Goal: Task Accomplishment & Management: Manage account settings

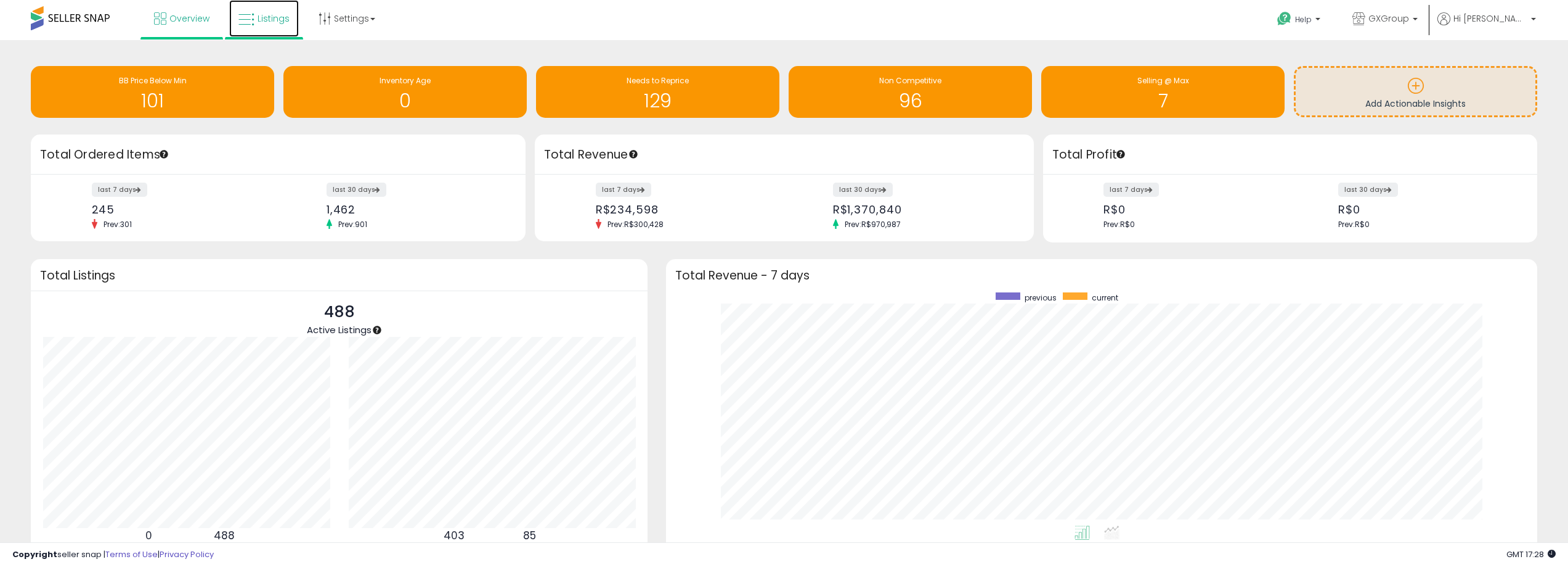
click at [257, 19] on link "Listings" at bounding box center [264, 18] width 70 height 37
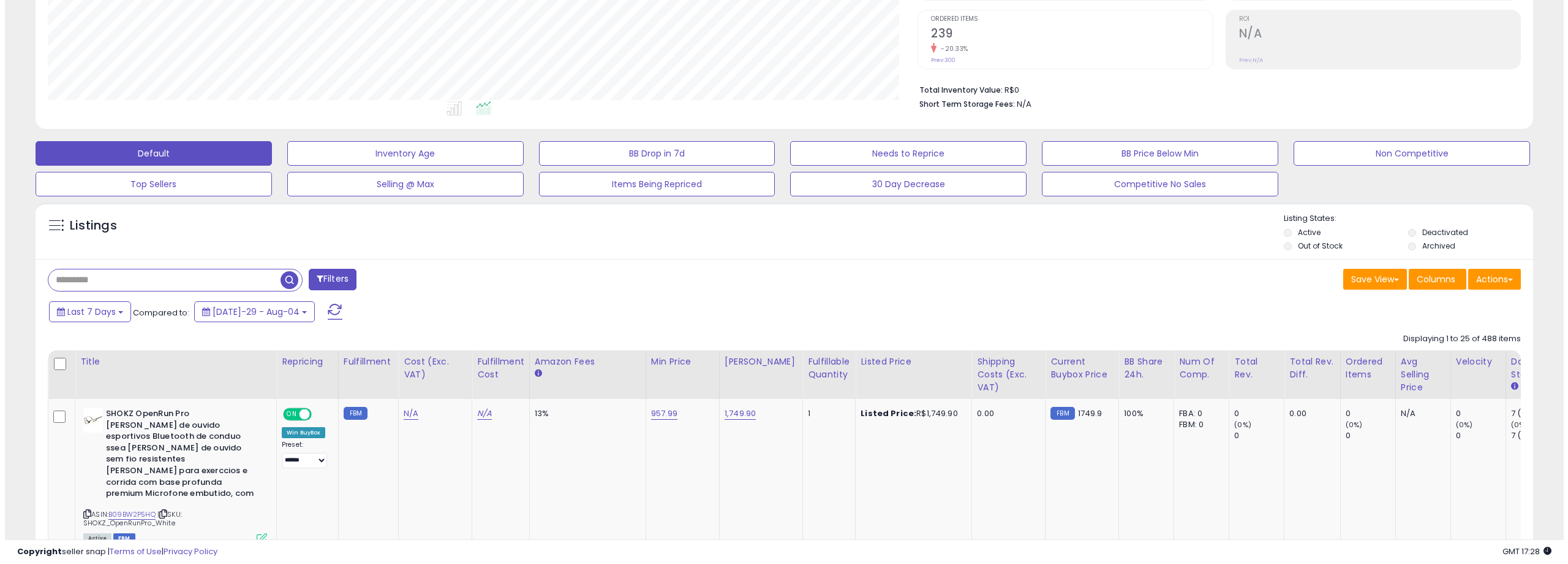
scroll to position [307, 0]
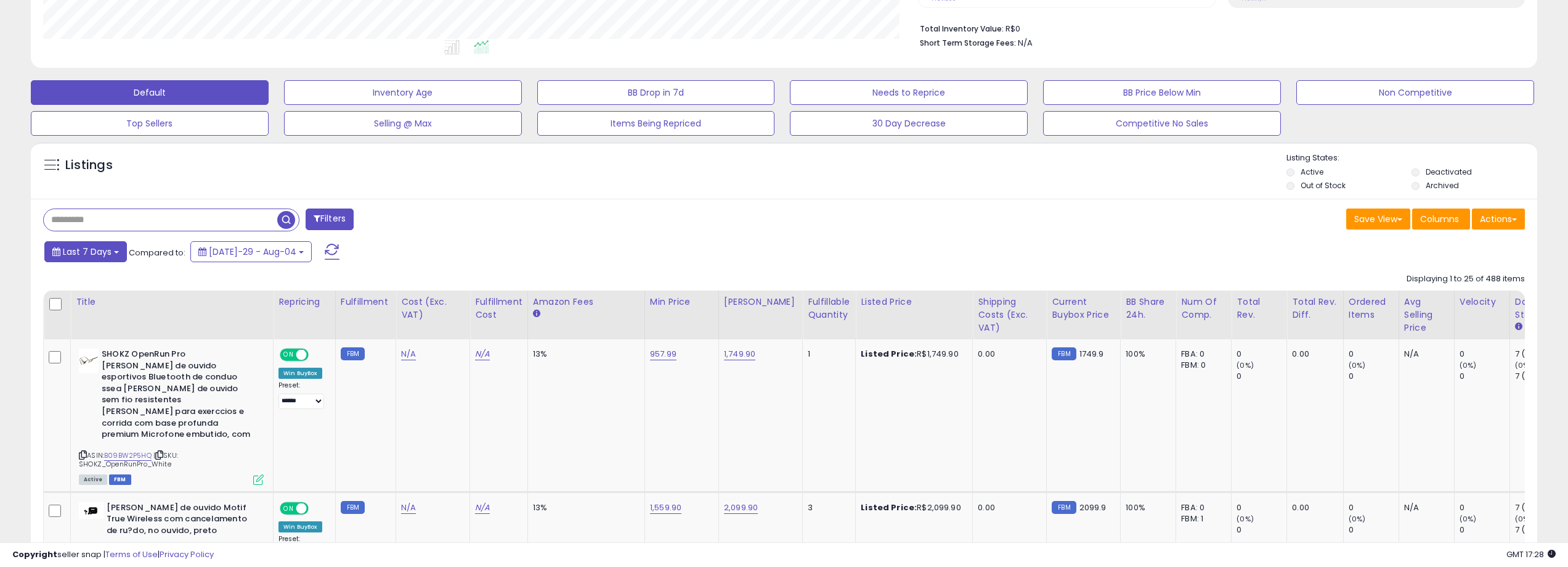
click at [104, 252] on span "Last 7 Days" at bounding box center [87, 252] width 49 height 12
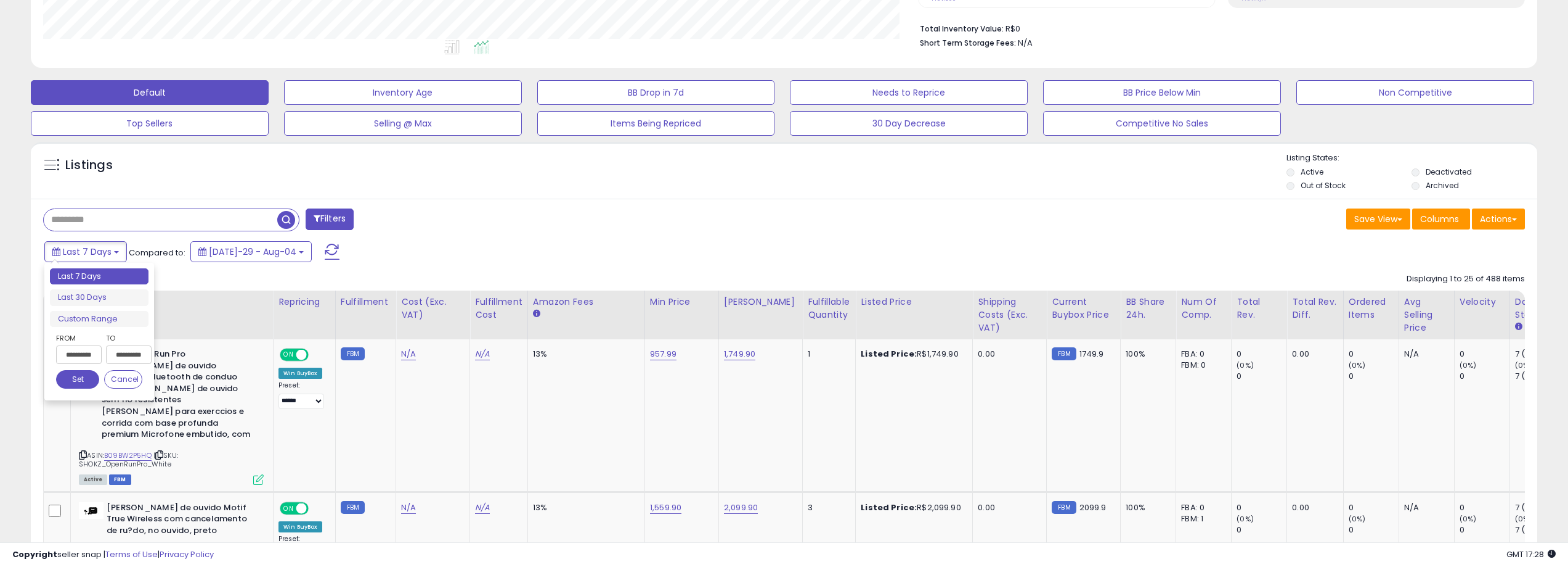
click at [444, 257] on div "Last 7 Days Compared to: [DATE]-29 - Aug-04" at bounding box center [598, 253] width 1112 height 28
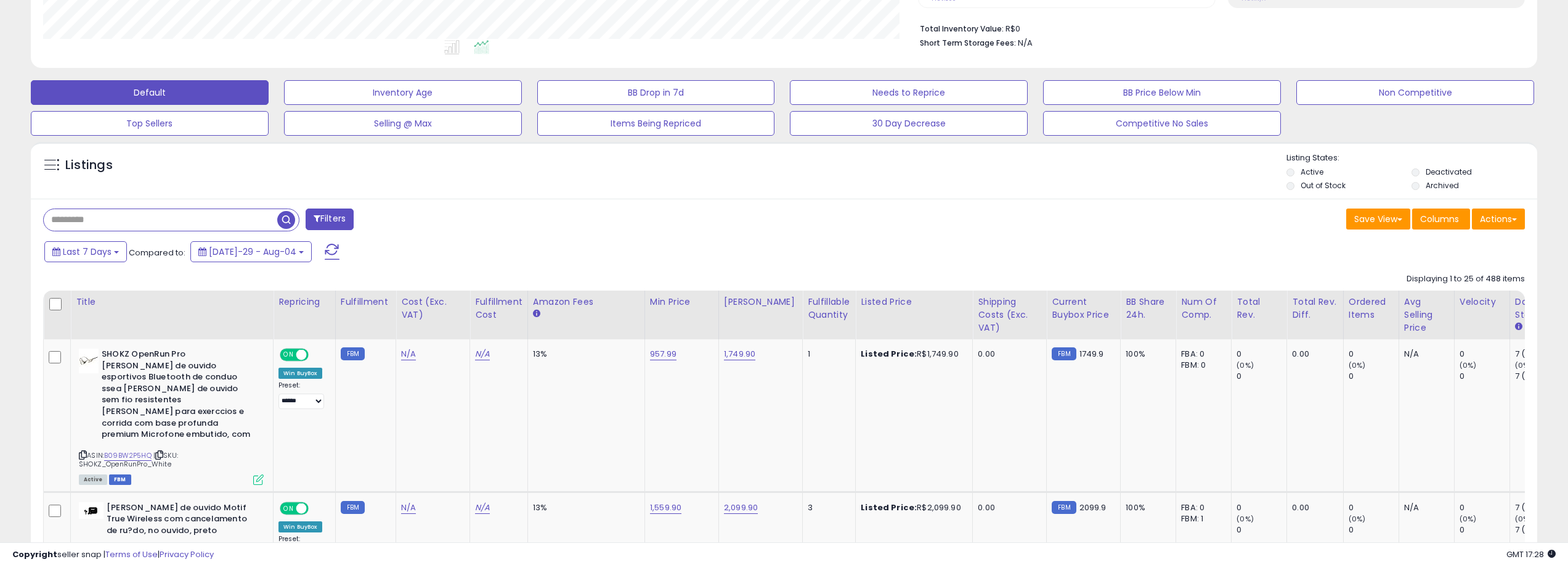
click at [330, 219] on button "Filters" at bounding box center [329, 219] width 48 height 22
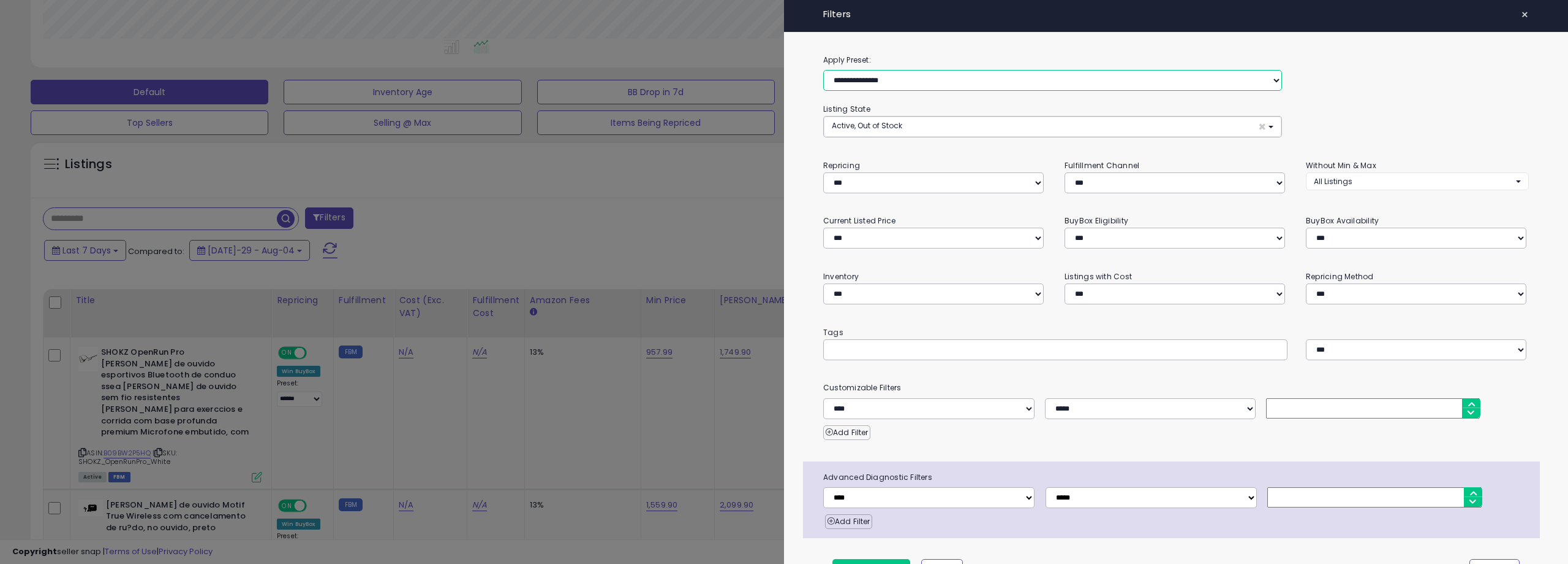
click at [942, 78] on select "**********" at bounding box center [1053, 80] width 459 height 21
click at [936, 78] on select "**********" at bounding box center [1053, 80] width 459 height 21
click at [901, 124] on span "Active, Out of Stock" at bounding box center [867, 125] width 70 height 11
click at [914, 125] on button "Active, Out of Stock ×" at bounding box center [1052, 127] width 458 height 20
click at [948, 346] on input "text" at bounding box center [923, 348] width 184 height 12
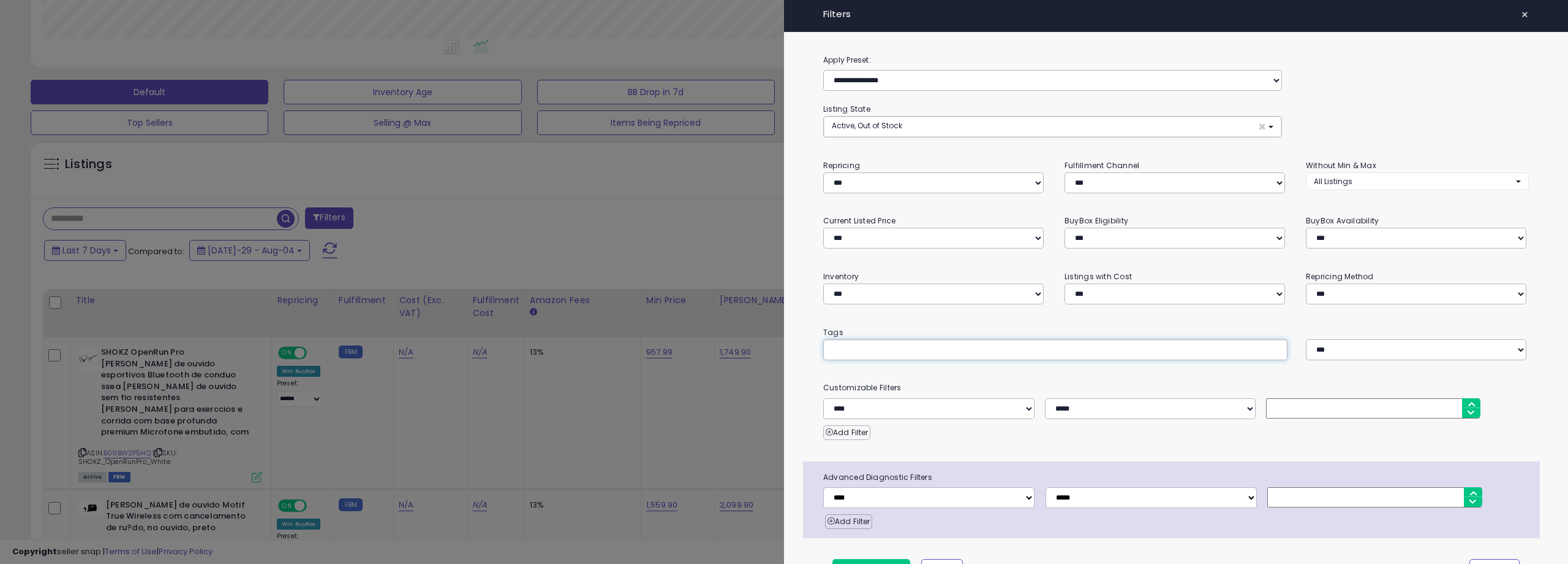
click at [753, 230] on div at bounding box center [784, 282] width 1568 height 564
click at [772, 201] on div at bounding box center [784, 282] width 1568 height 564
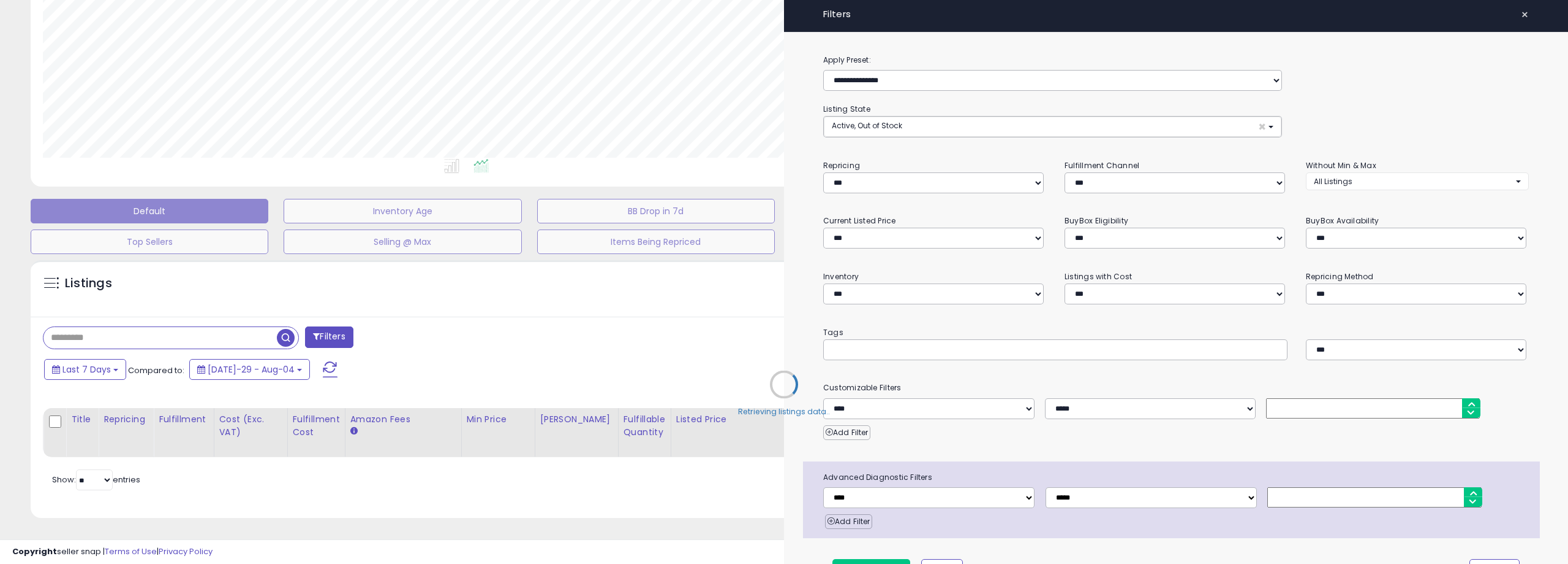
select select "*"
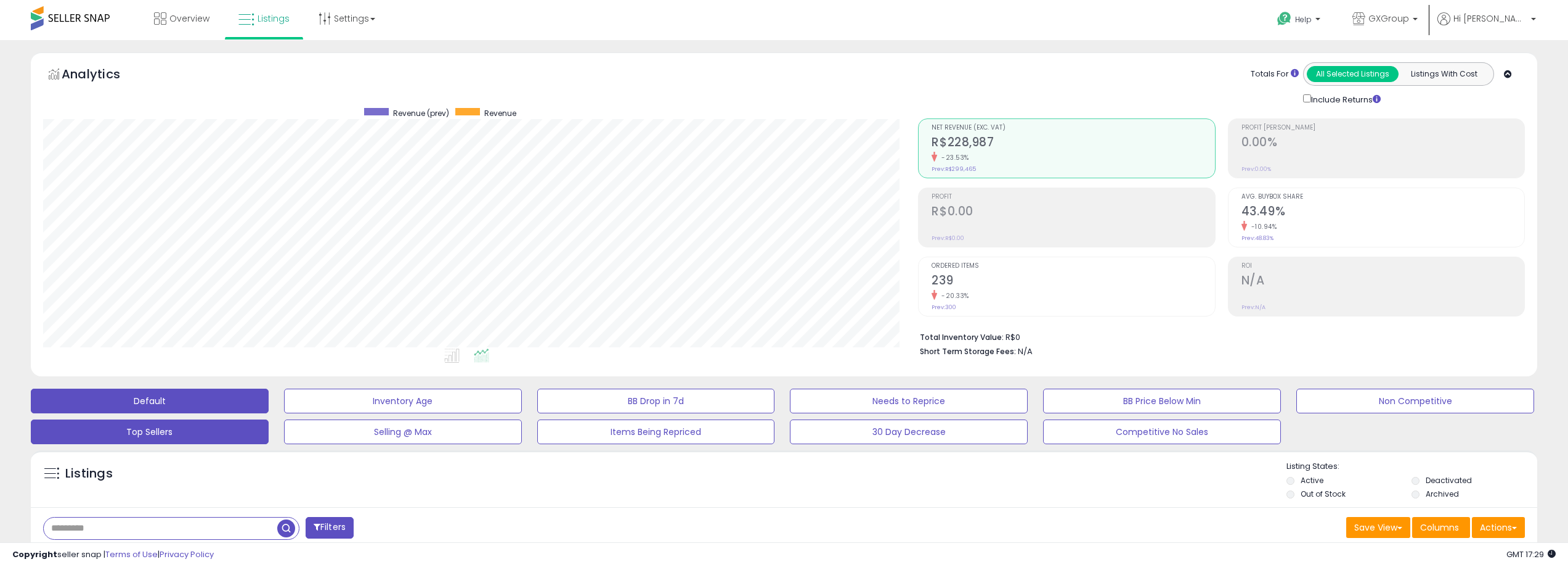
click at [284, 413] on button "Top Sellers" at bounding box center [403, 400] width 238 height 25
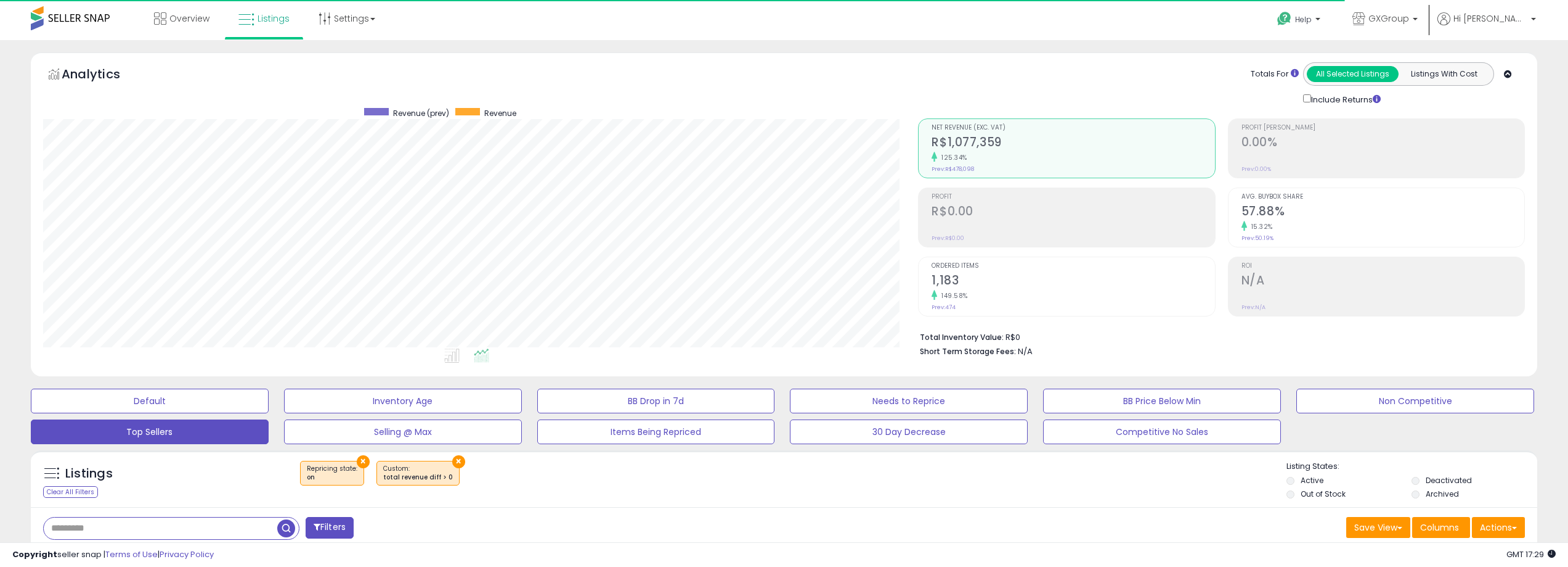
scroll to position [253, 876]
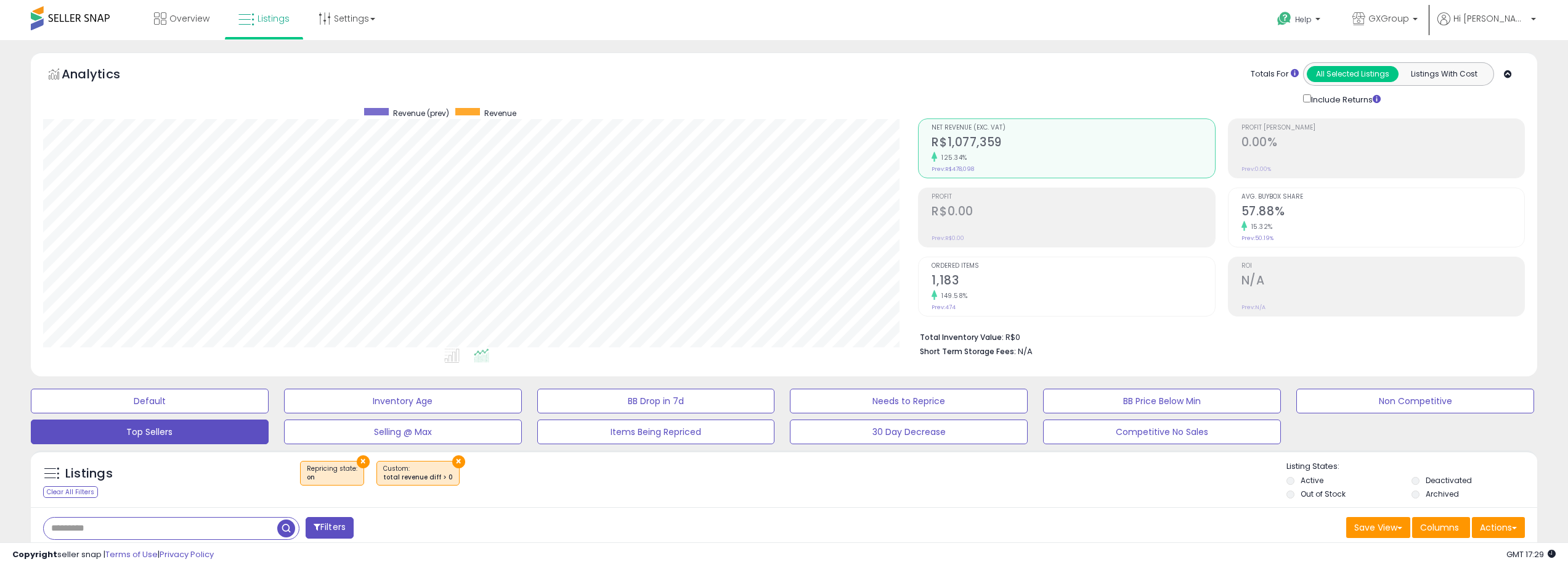
click at [1242, 338] on li "Total Inventory Value: R$0" at bounding box center [1217, 335] width 596 height 15
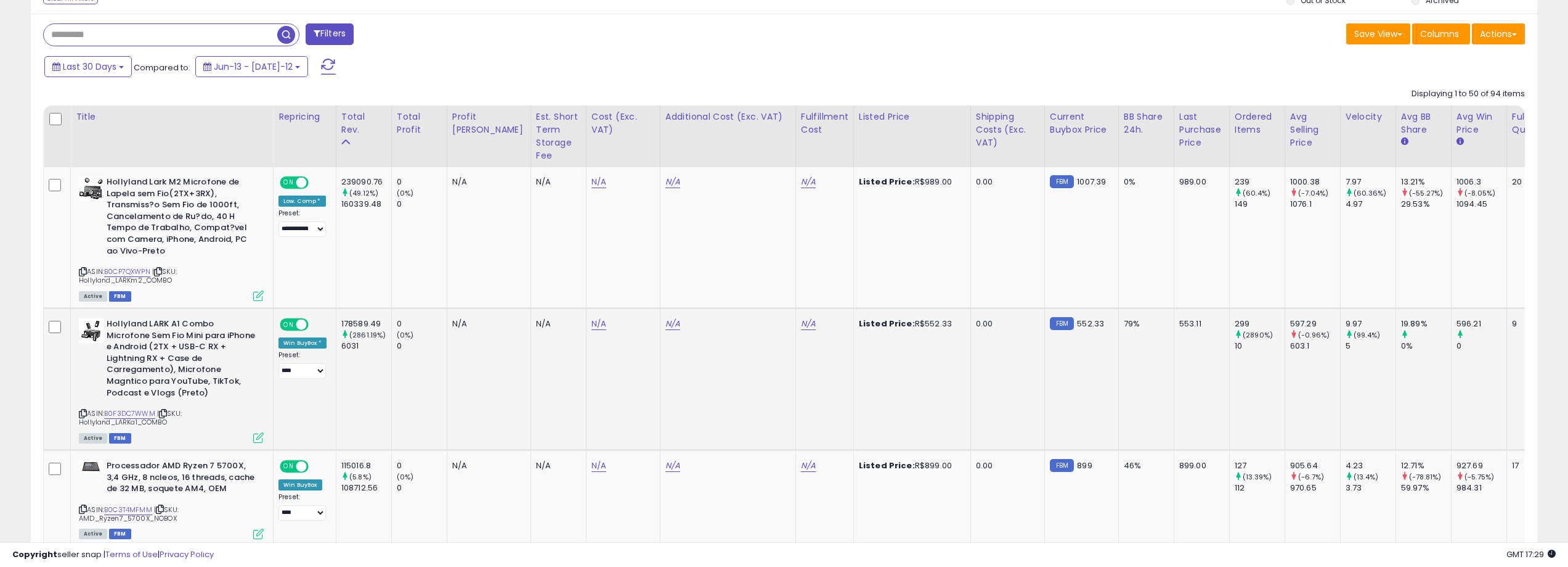
scroll to position [555, 0]
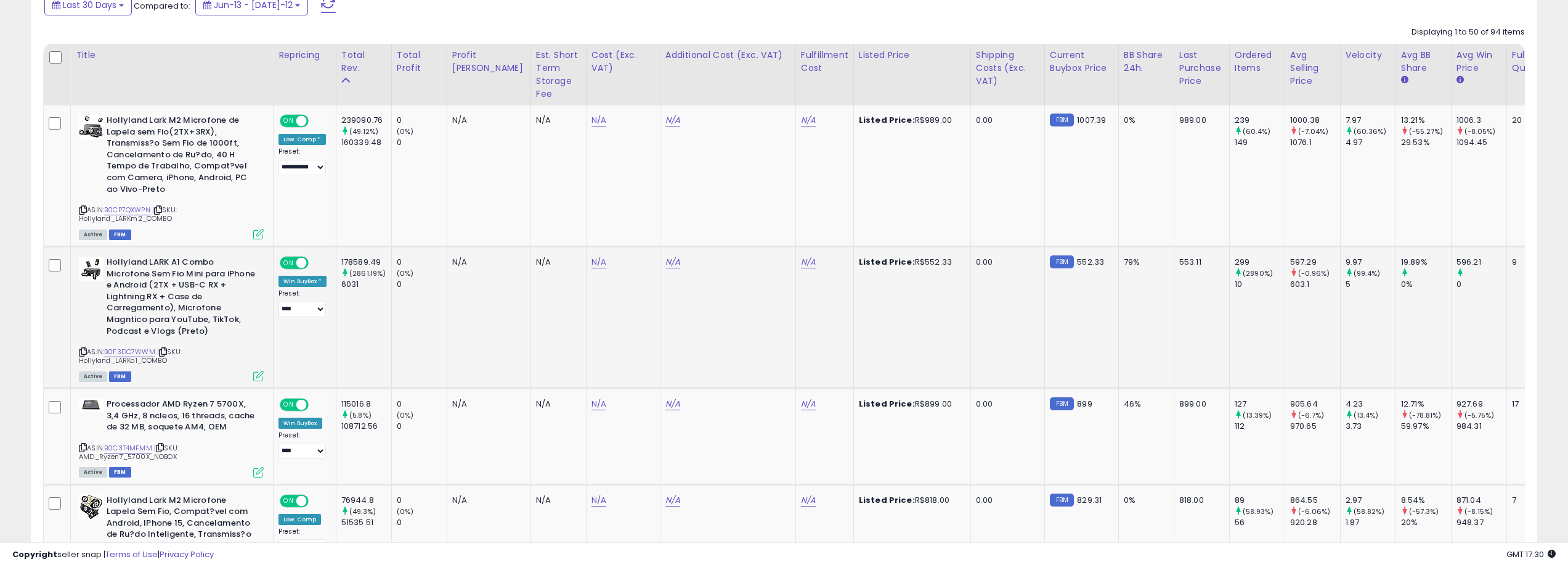
drag, startPoint x: 1231, startPoint y: 326, endPoint x: 1210, endPoint y: 320, distance: 21.8
click at [1231, 326] on td "299 (2890%) 10" at bounding box center [1257, 317] width 56 height 142
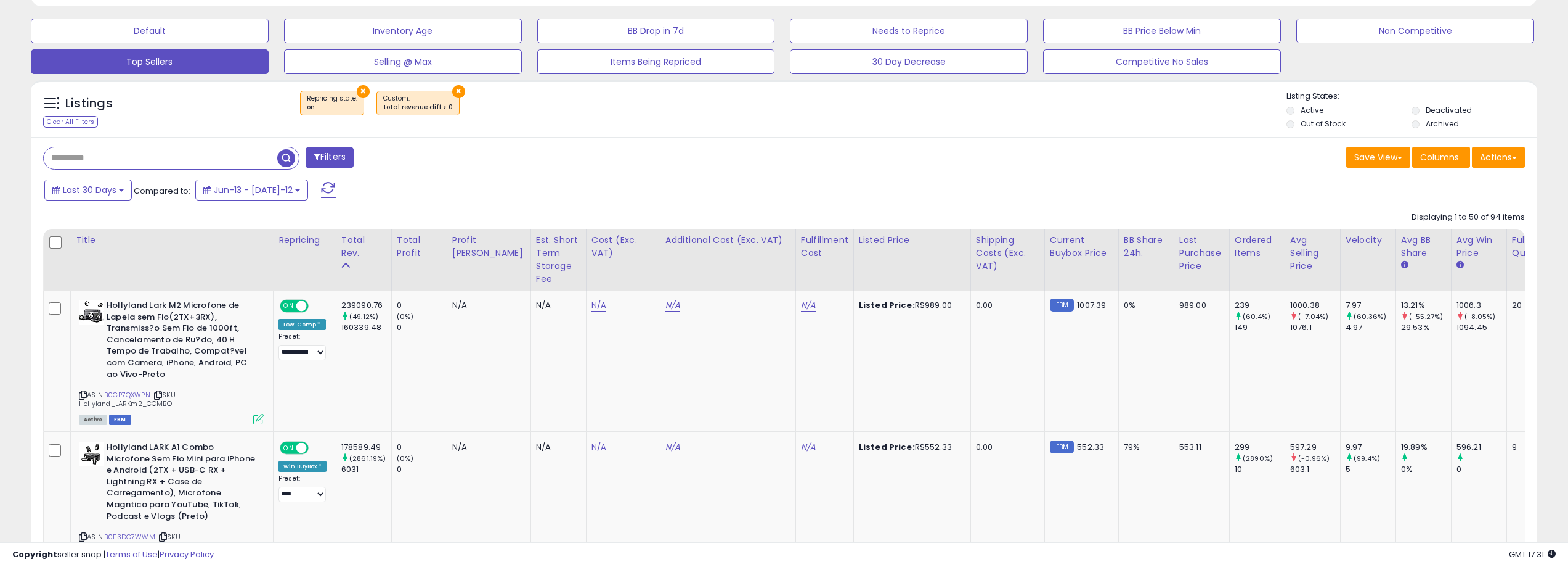
scroll to position [0, 0]
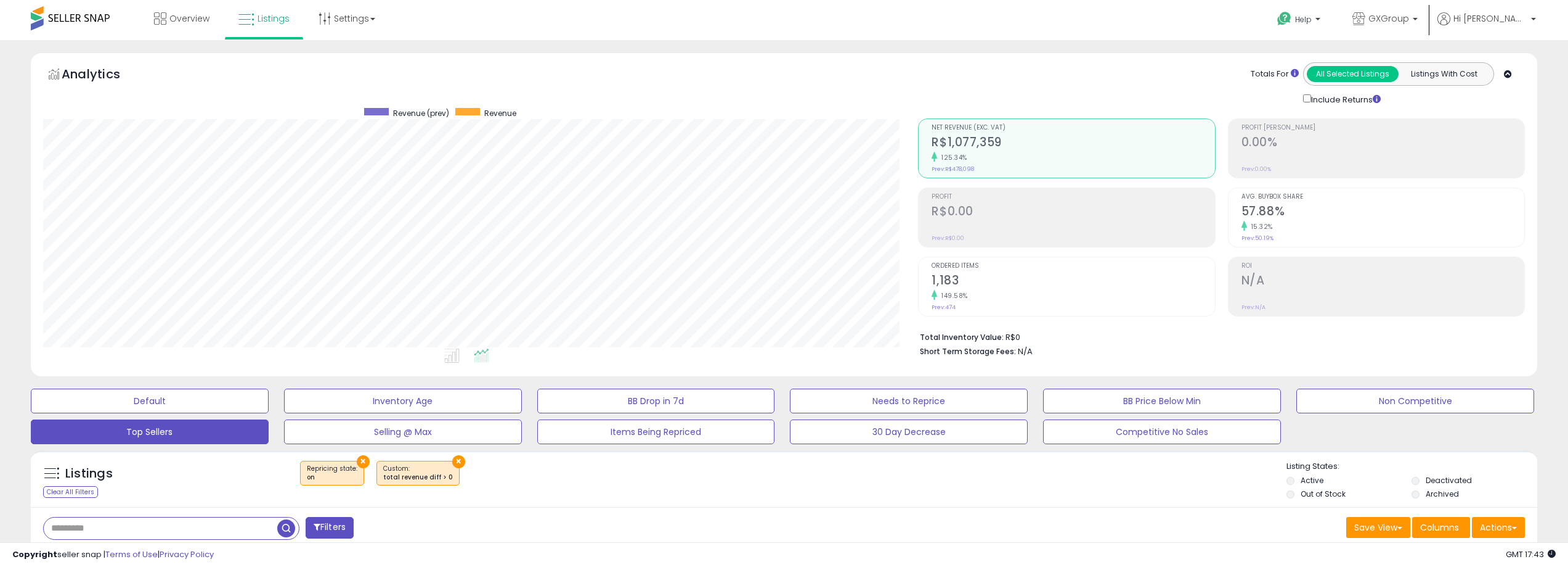
click at [1270, 349] on li "Short Term Storage Fees: N/A" at bounding box center [1217, 350] width 596 height 15
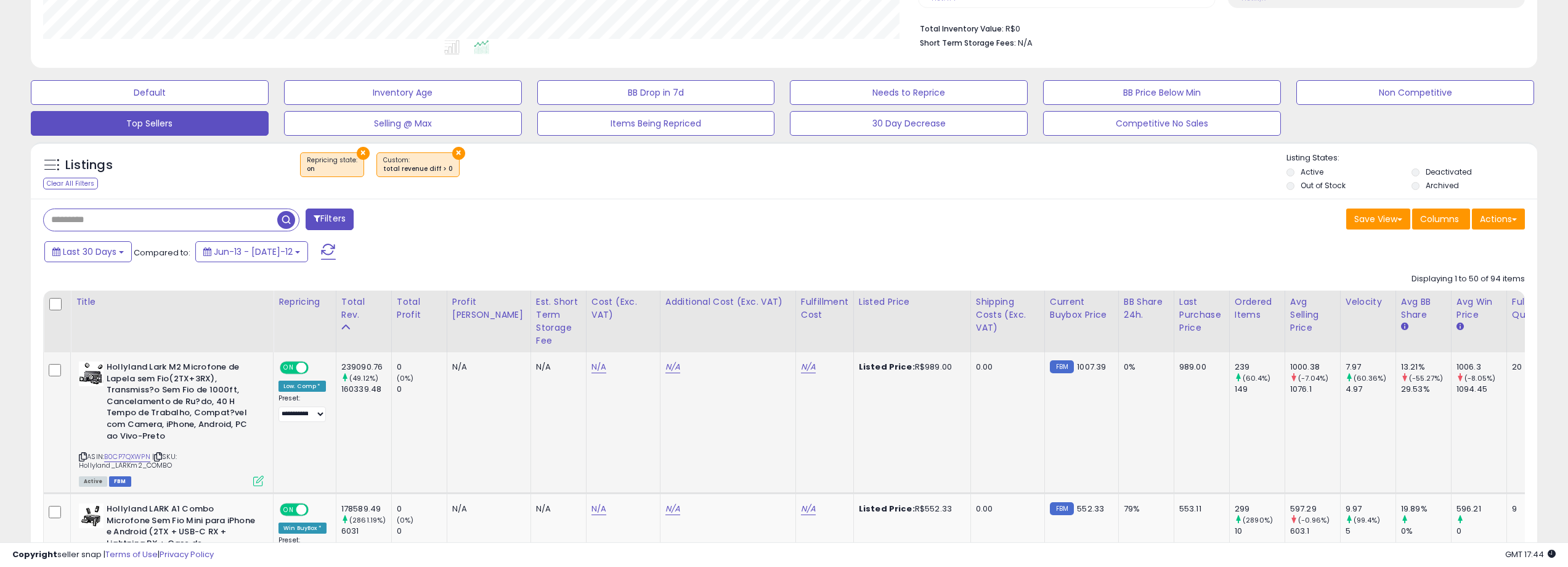
scroll to position [370, 0]
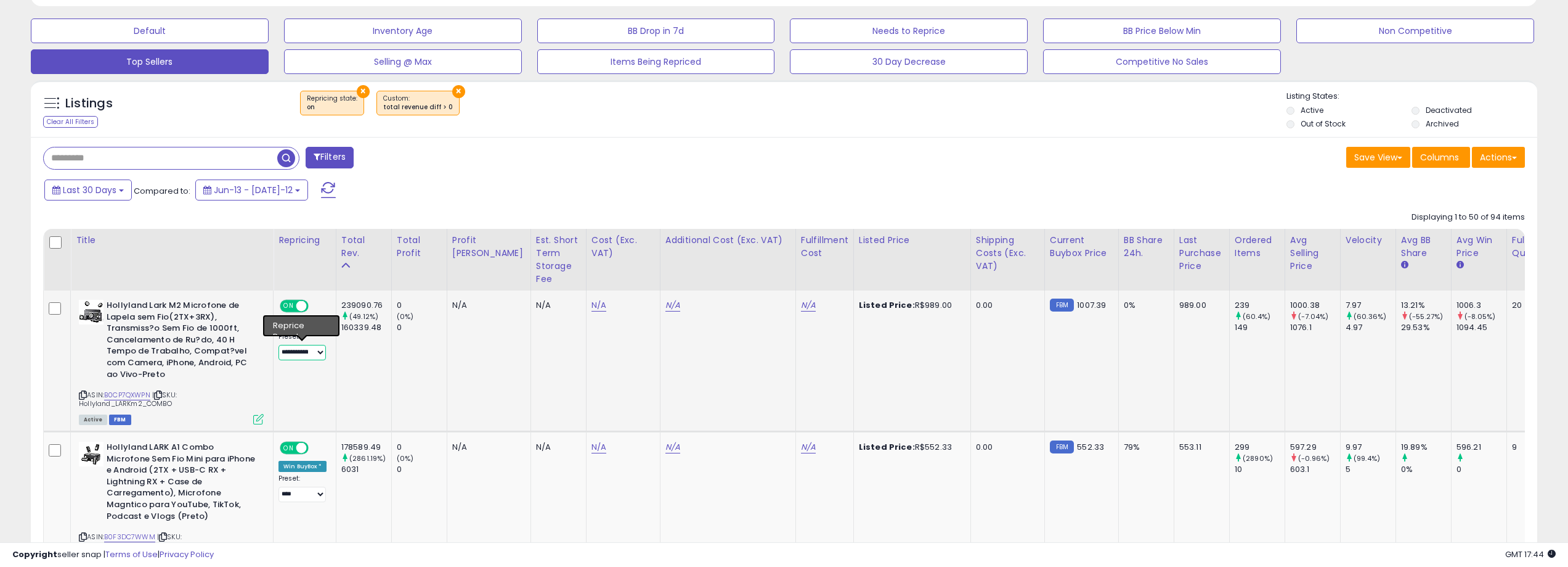
click at [317, 352] on select "**********" at bounding box center [302, 351] width 48 height 15
click at [320, 353] on select "**********" at bounding box center [302, 351] width 48 height 15
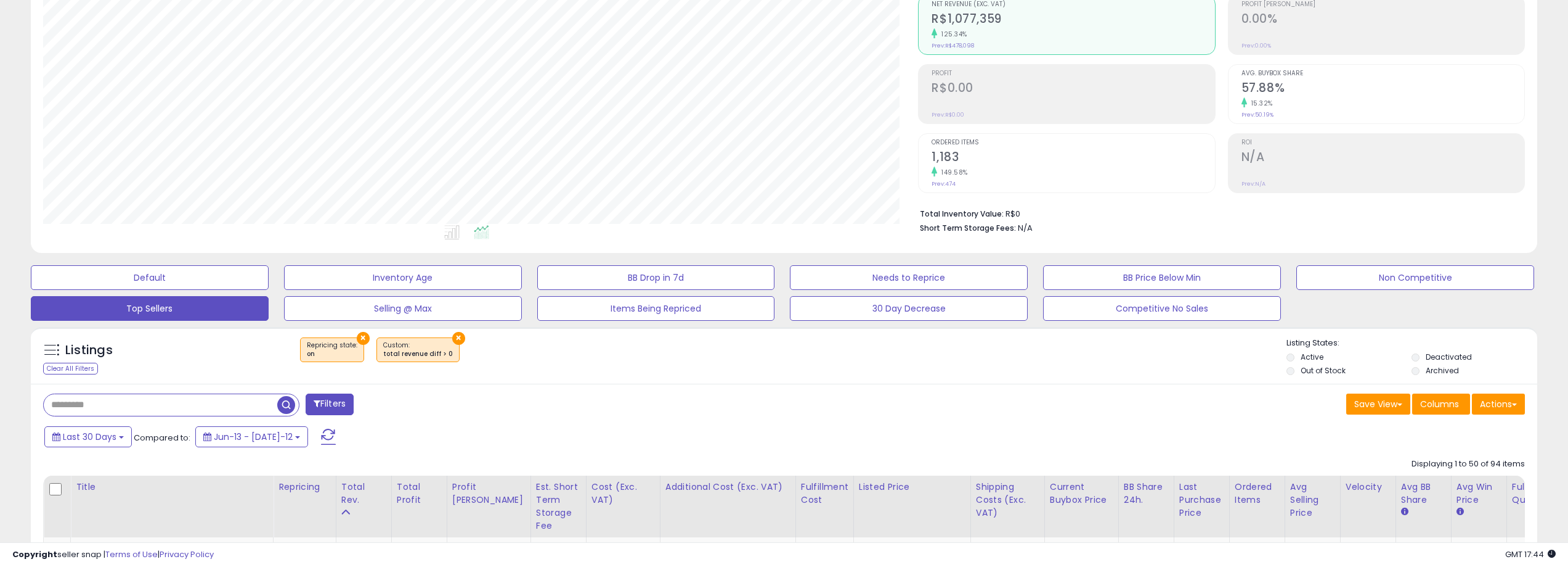
scroll to position [0, 0]
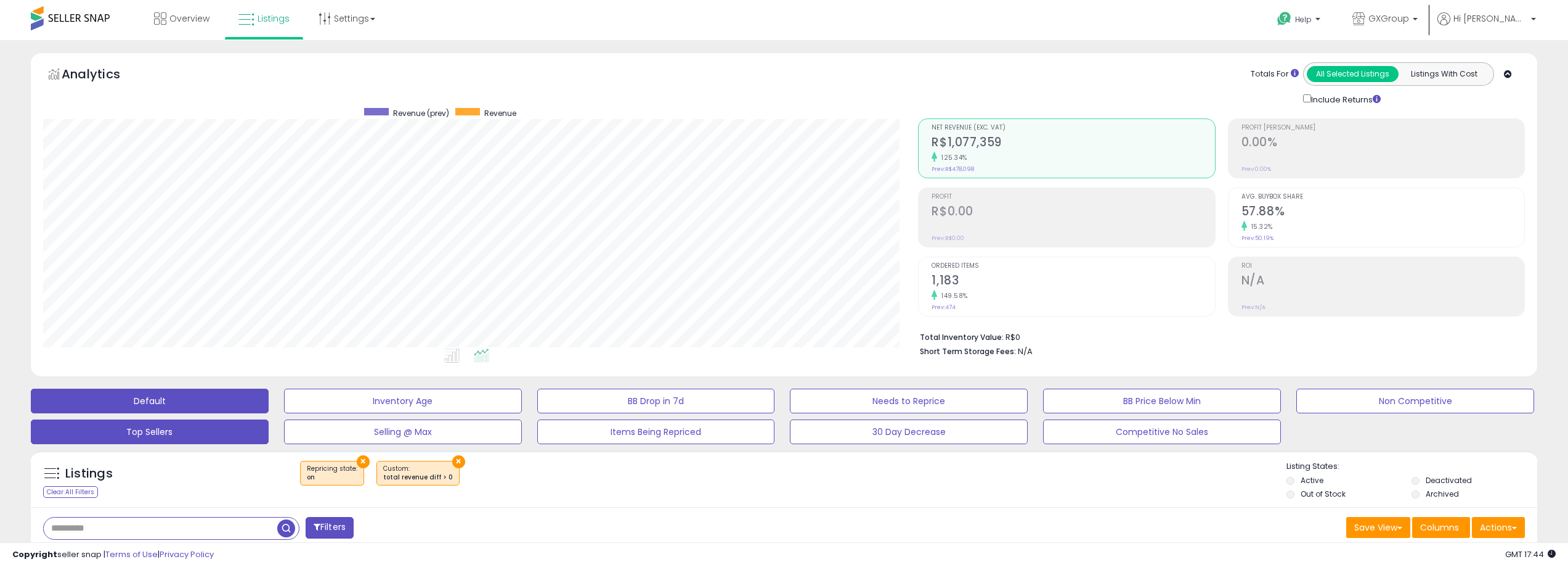
click at [190, 401] on button "Default" at bounding box center [149, 400] width 238 height 25
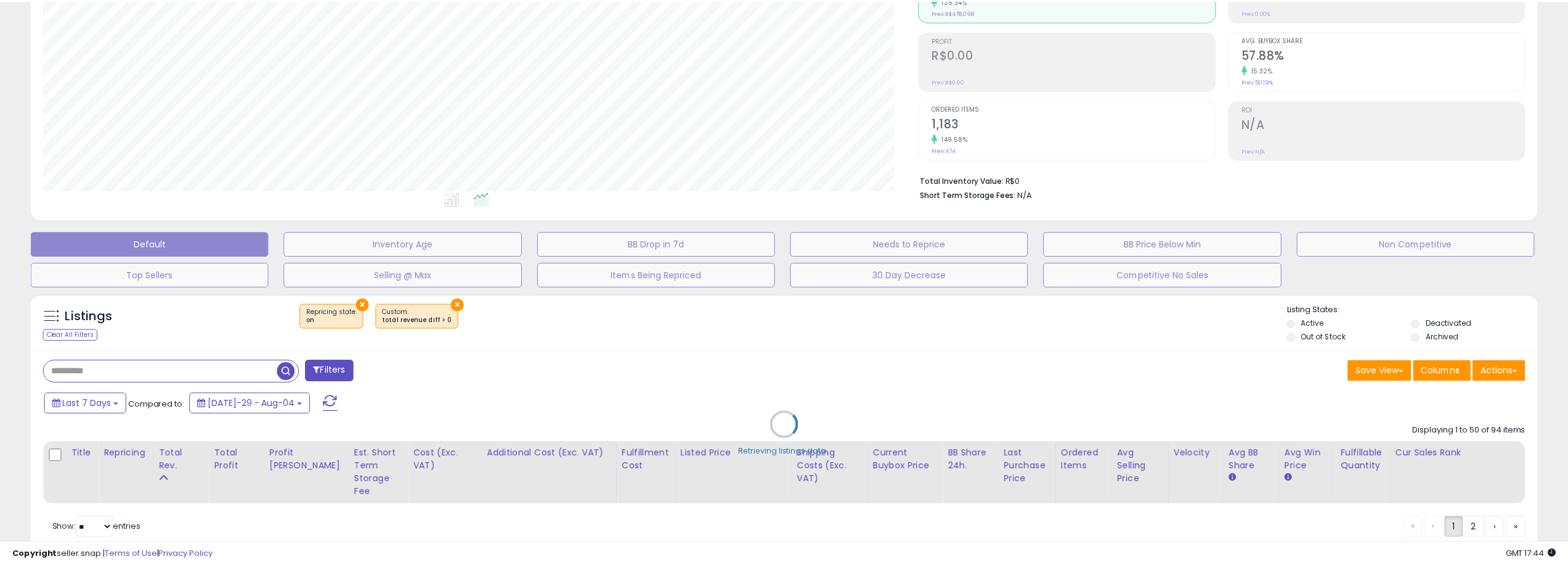
scroll to position [253, 881]
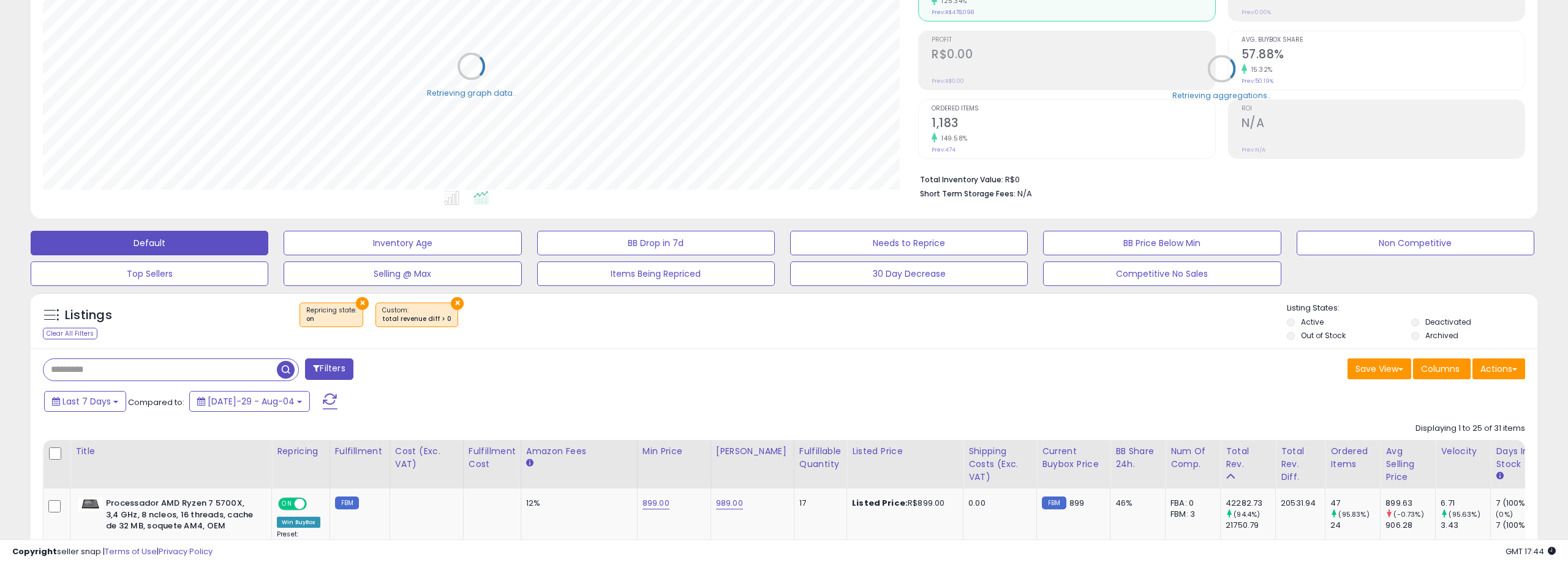
select select "**"
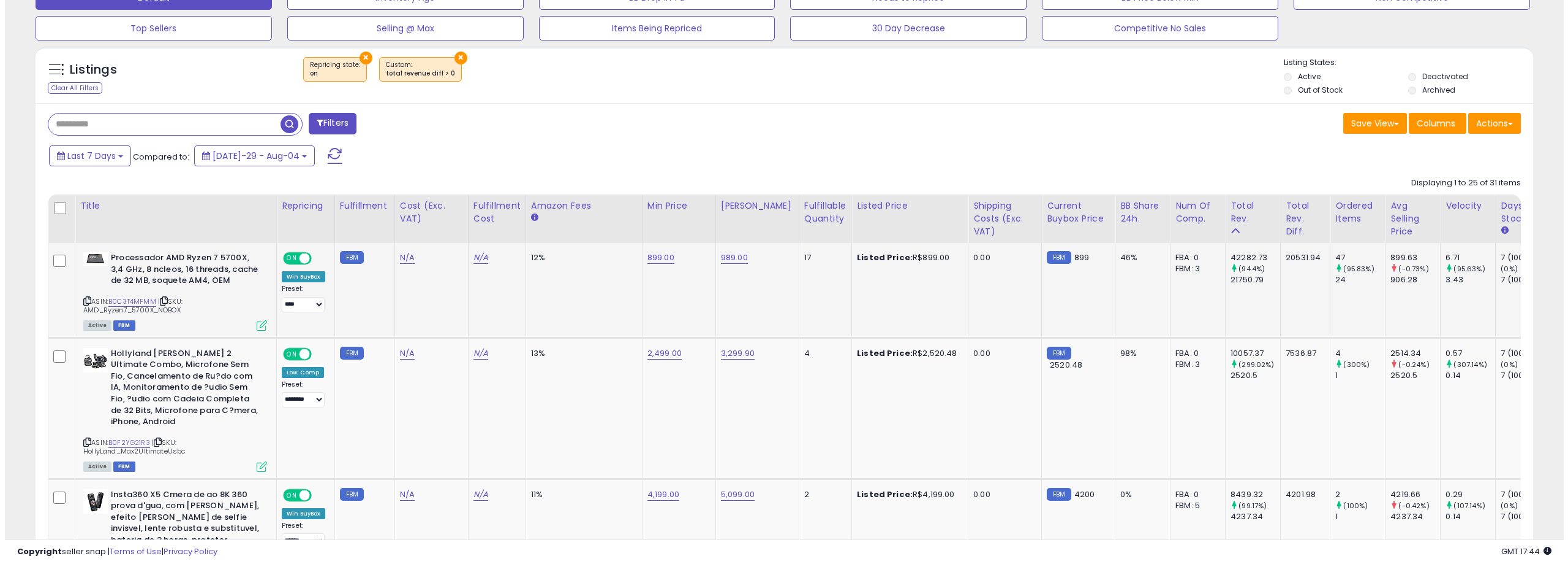
scroll to position [462, 0]
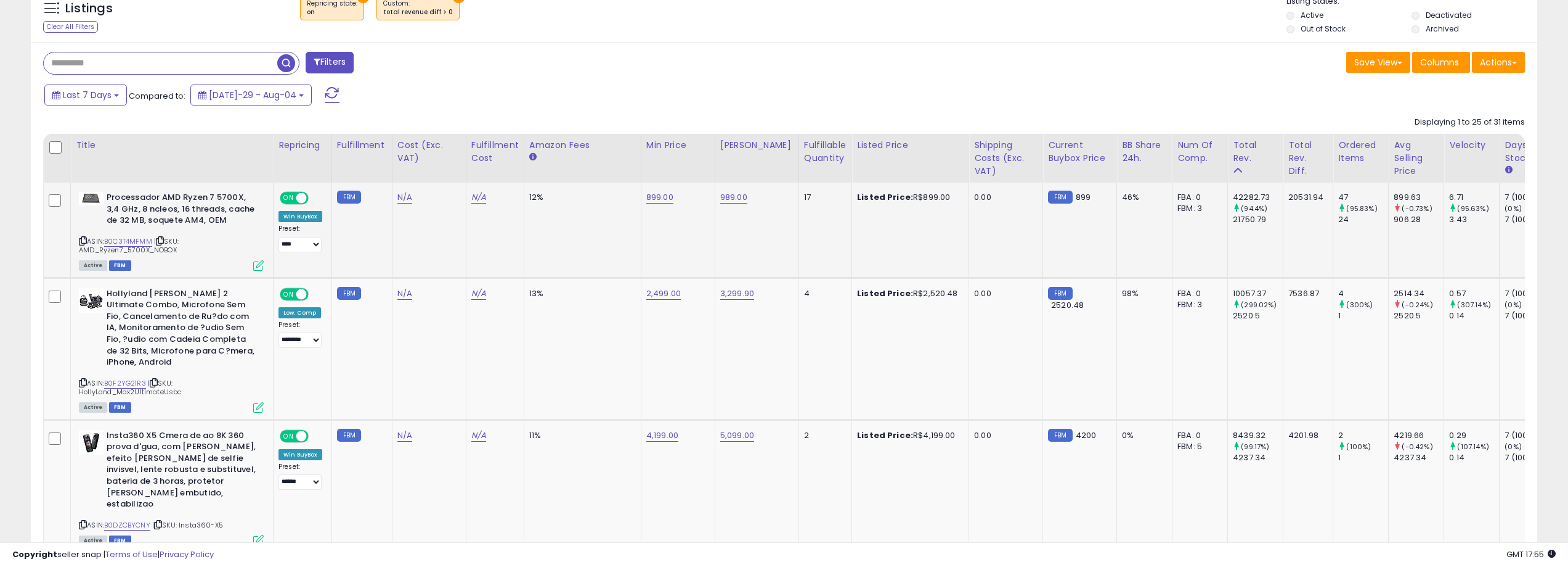
click at [259, 267] on icon at bounding box center [259, 266] width 11 height 11
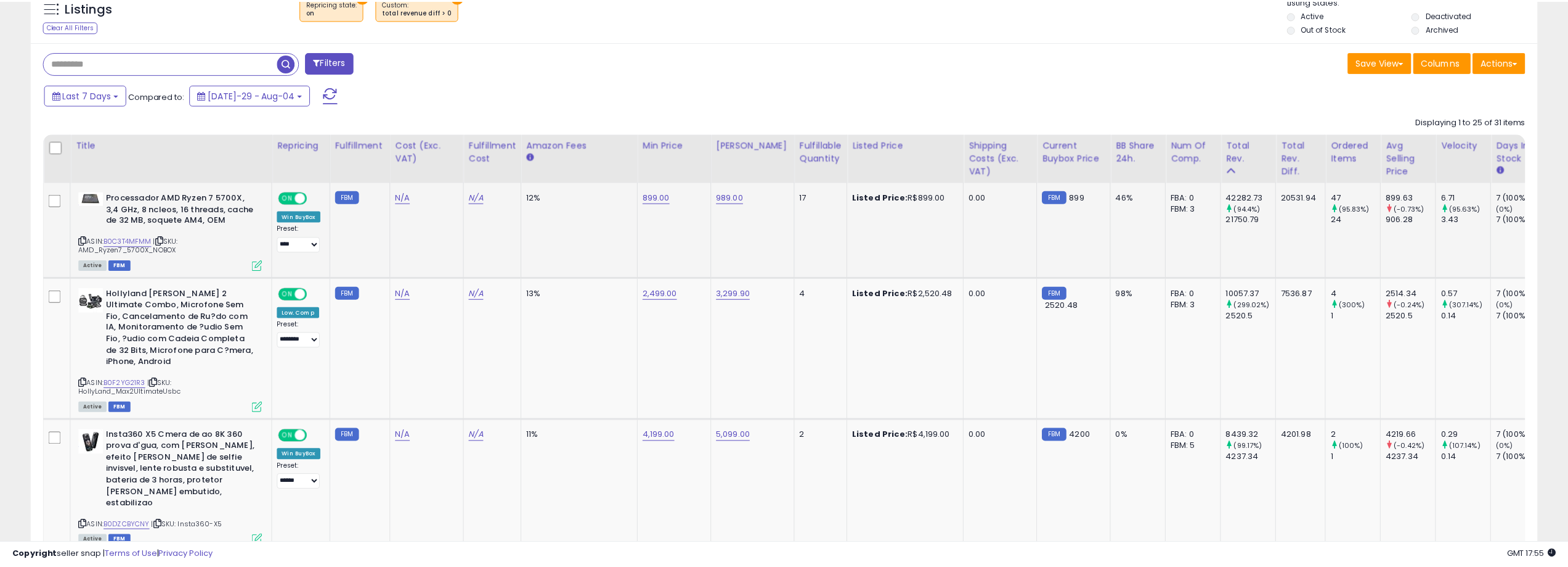
scroll to position [253, 881]
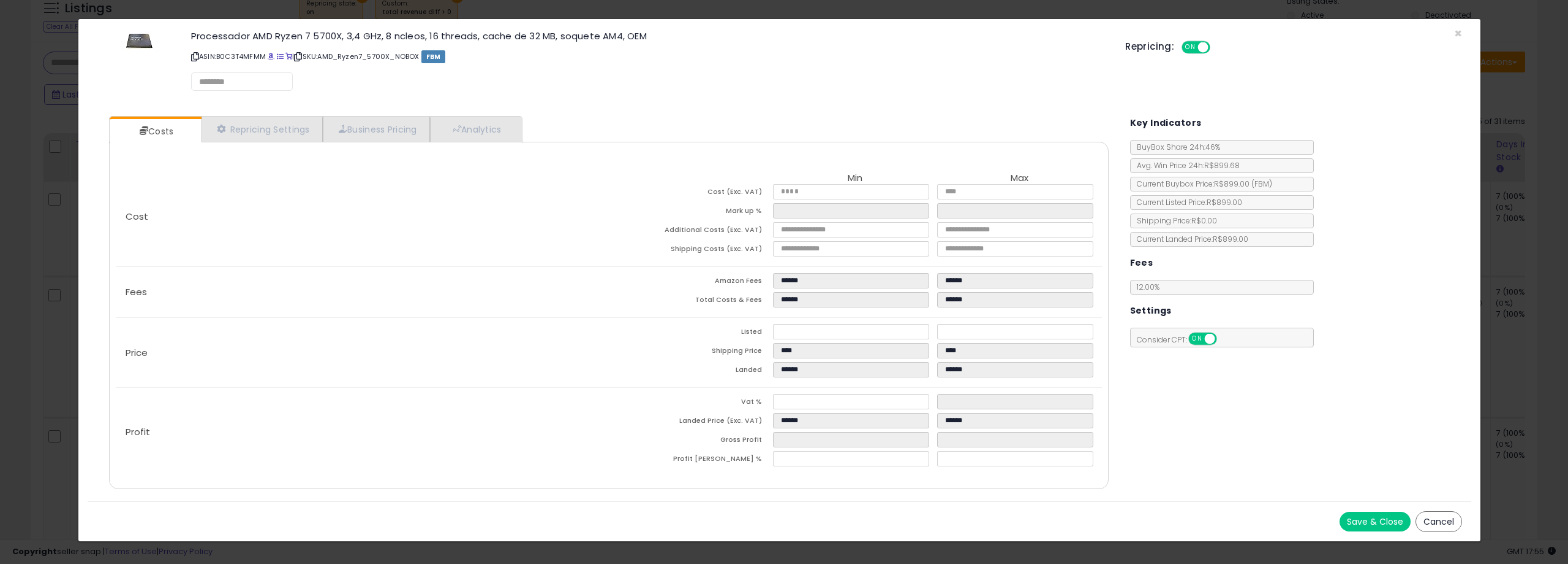
select select "******"
click at [265, 127] on link "Repricing Settings" at bounding box center [262, 129] width 122 height 25
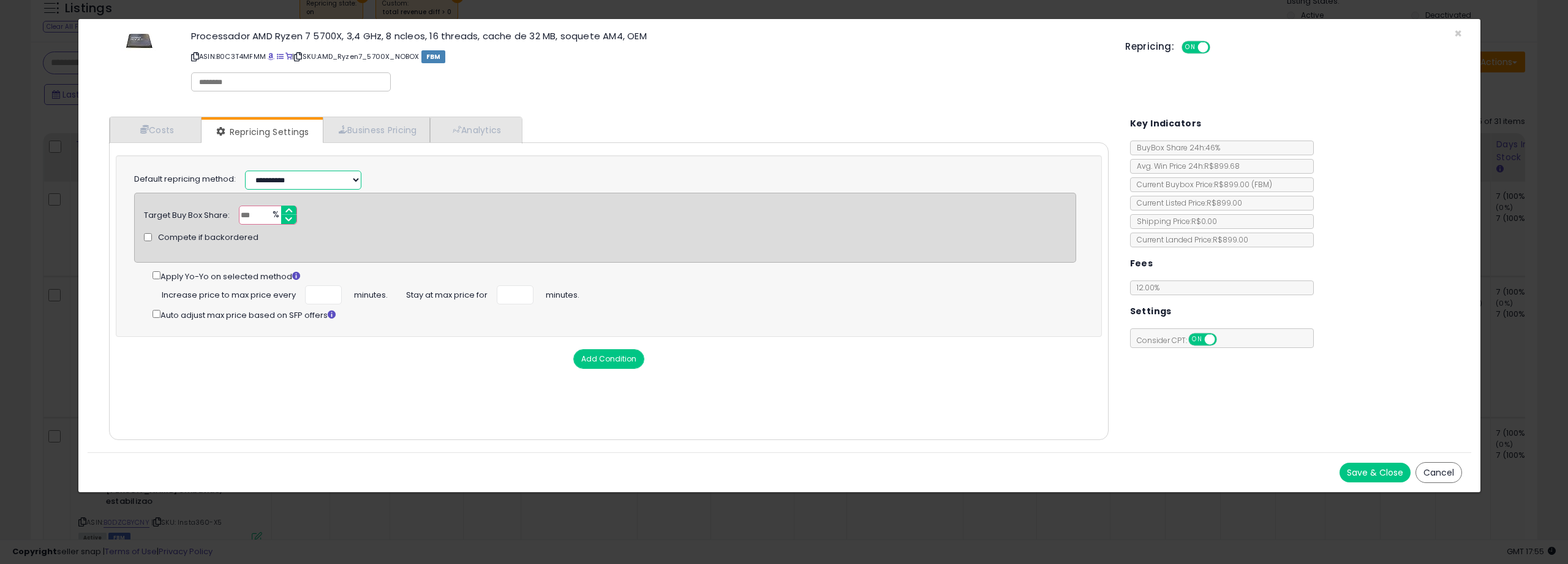
click at [299, 183] on select "**********" at bounding box center [304, 179] width 117 height 19
click at [1460, 35] on span "×" at bounding box center [1458, 34] width 8 height 18
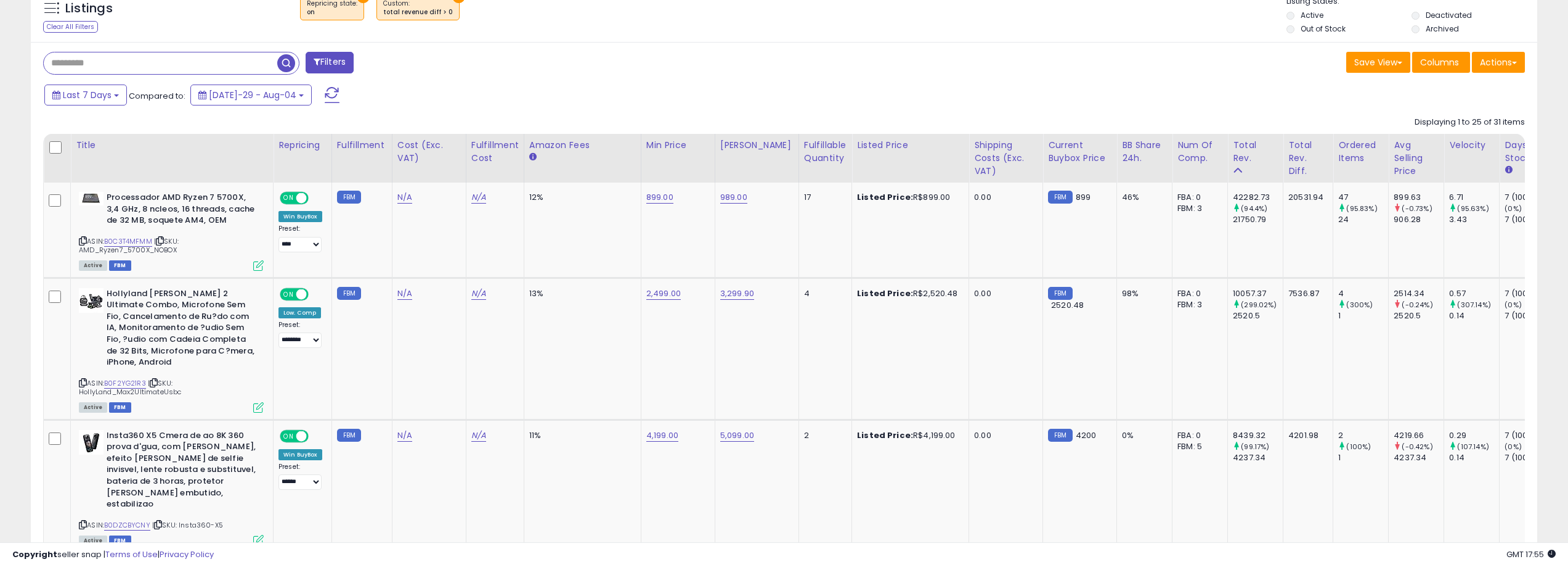
scroll to position [616188, 615290]
click at [1245, 381] on td "10057.37 (299.02%) 2520.5" at bounding box center [1256, 348] width 56 height 142
click at [1262, 398] on td "10057.37 (299.02%) 2520.5" at bounding box center [1256, 348] width 56 height 142
